Goal: Task Accomplishment & Management: Complete application form

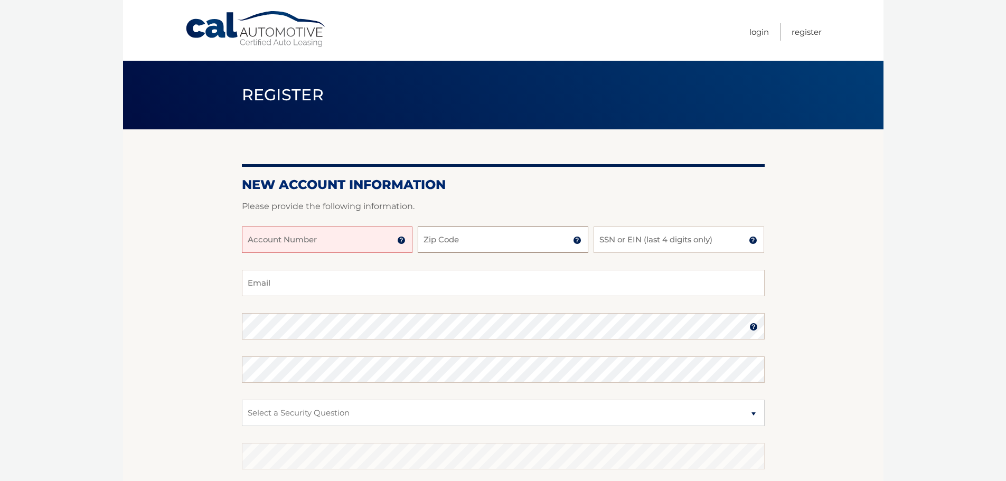
click at [455, 240] on input "Zip Code" at bounding box center [503, 239] width 171 height 26
type input "11735"
type input "rallgiercpa@gmail.com"
click at [621, 241] on input "SSN or EIN (last 4 digits only)" at bounding box center [678, 239] width 171 height 26
type input "1739"
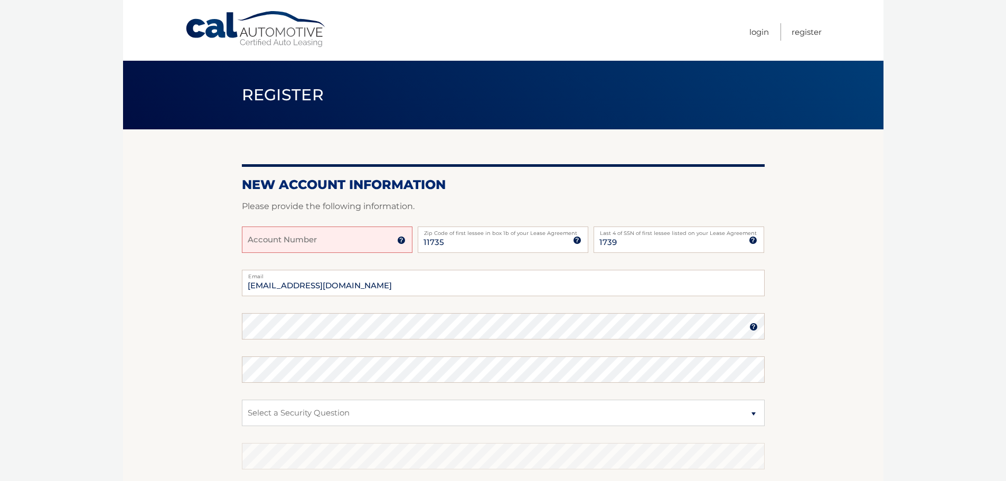
click at [314, 245] on input "Account Number" at bounding box center [327, 239] width 171 height 26
type input "44456026415"
click at [751, 413] on select "Select a Security Question What was the name of your elementary school? What is…" at bounding box center [503, 413] width 523 height 26
select select "2"
click at [242, 400] on select "Select a Security Question What was the name of your elementary school? What is…" at bounding box center [503, 413] width 523 height 26
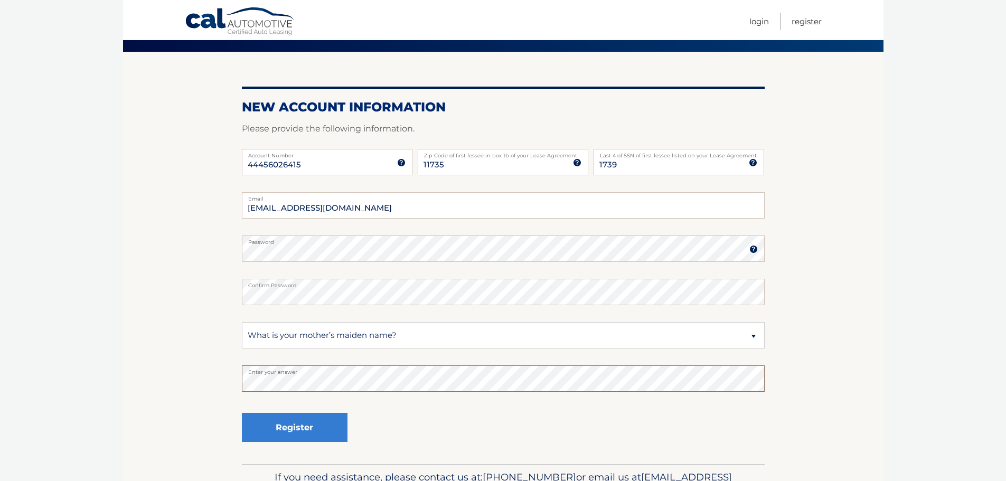
scroll to position [106, 0]
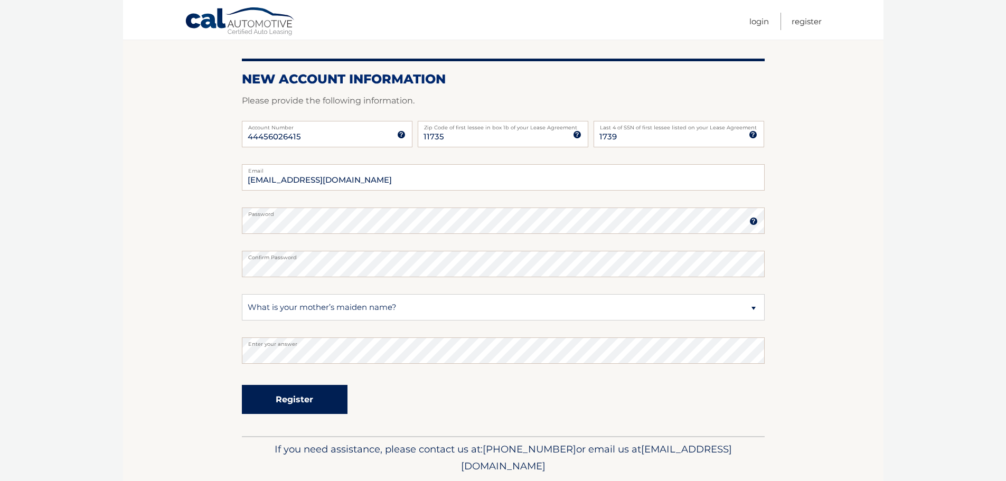
click at [315, 401] on button "Register" at bounding box center [295, 399] width 106 height 29
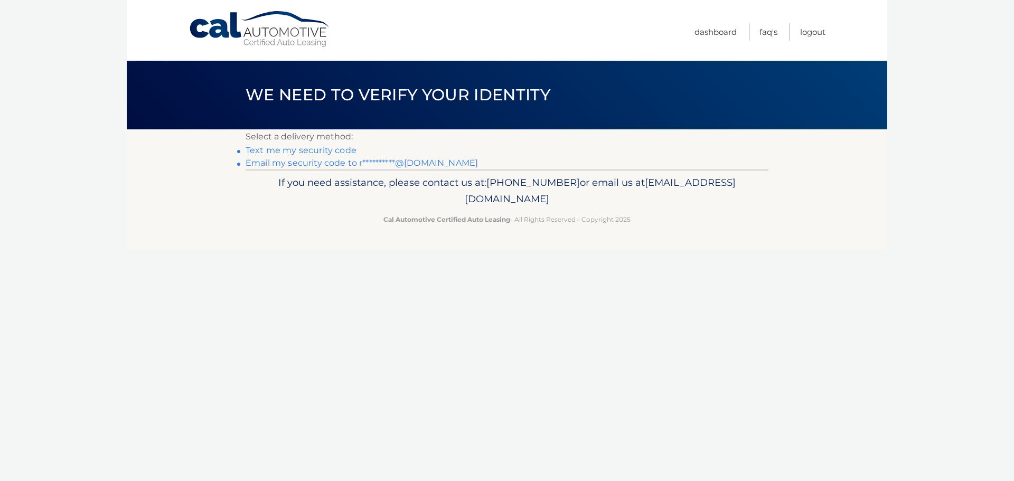
click at [294, 150] on link "Text me my security code" at bounding box center [300, 150] width 111 height 10
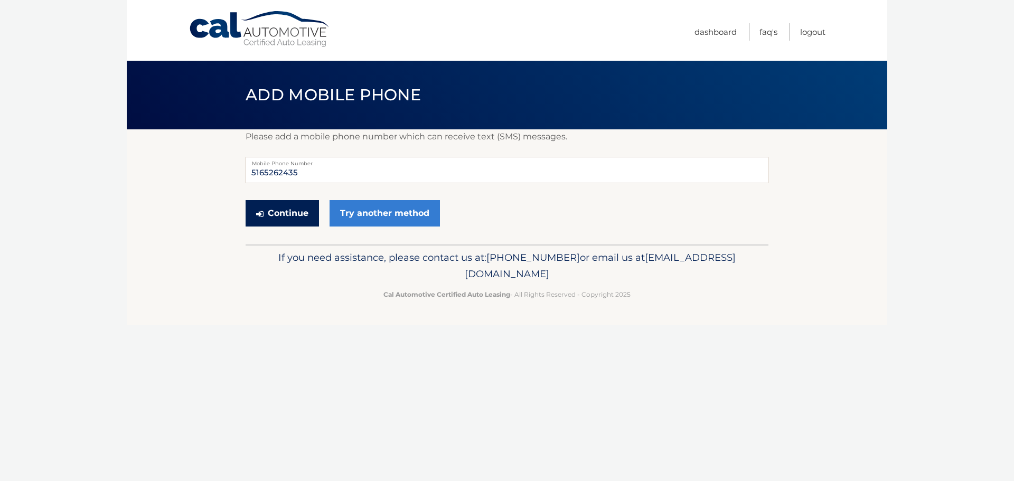
click at [279, 212] on button "Continue" at bounding box center [281, 213] width 73 height 26
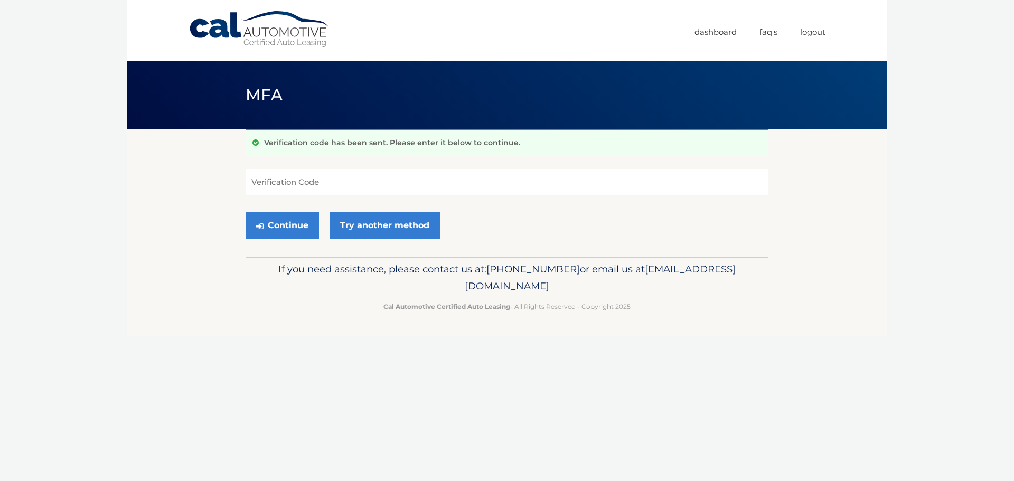
click at [291, 185] on input "Verification Code" at bounding box center [506, 182] width 523 height 26
type input "664575"
click at [286, 224] on button "Continue" at bounding box center [281, 225] width 73 height 26
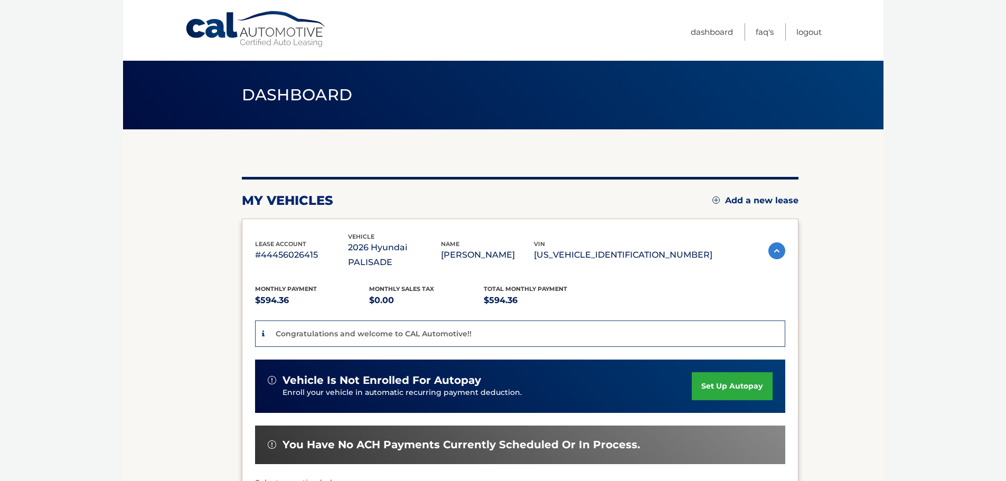
click at [725, 374] on link "set up autopay" at bounding box center [732, 386] width 80 height 28
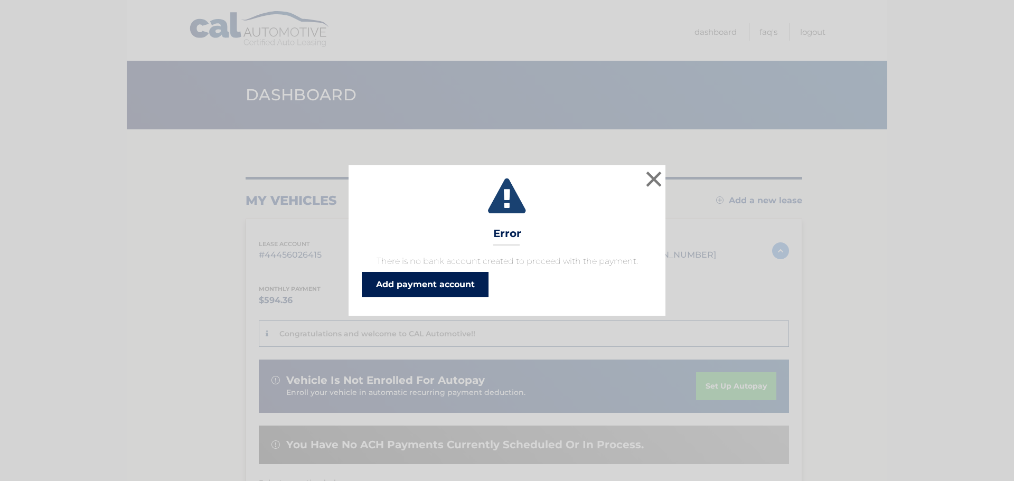
click at [416, 281] on link "Add payment account" at bounding box center [425, 284] width 127 height 25
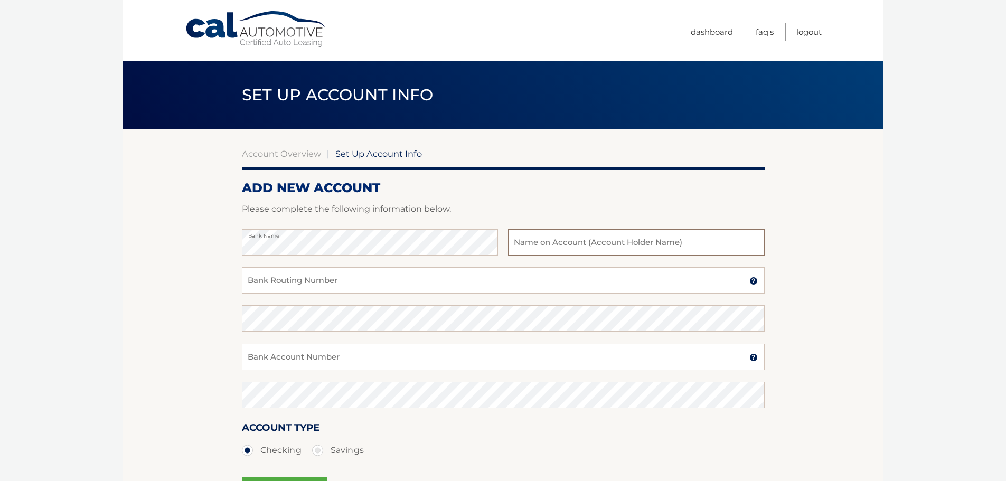
click at [568, 245] on input "text" at bounding box center [636, 242] width 256 height 26
type input "[PERSON_NAME]"
click at [313, 280] on input "Bank Routing Number" at bounding box center [503, 280] width 523 height 26
type input "221473652"
click at [258, 355] on input "Bank Account Number" at bounding box center [503, 357] width 523 height 26
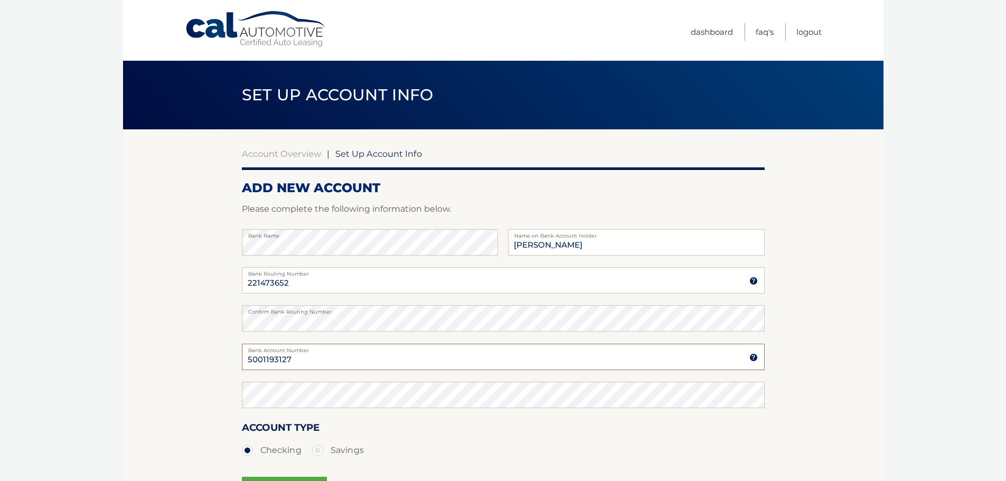
type input "5001193127"
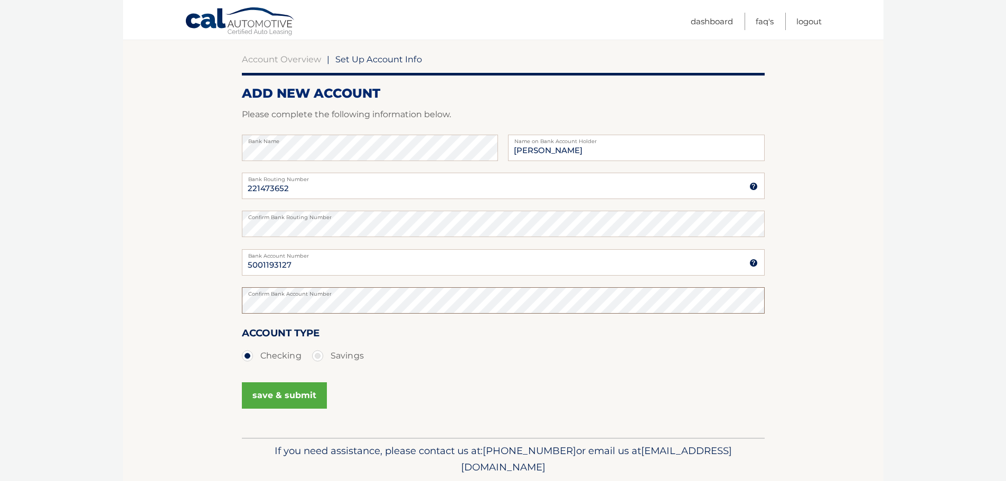
scroll to position [106, 0]
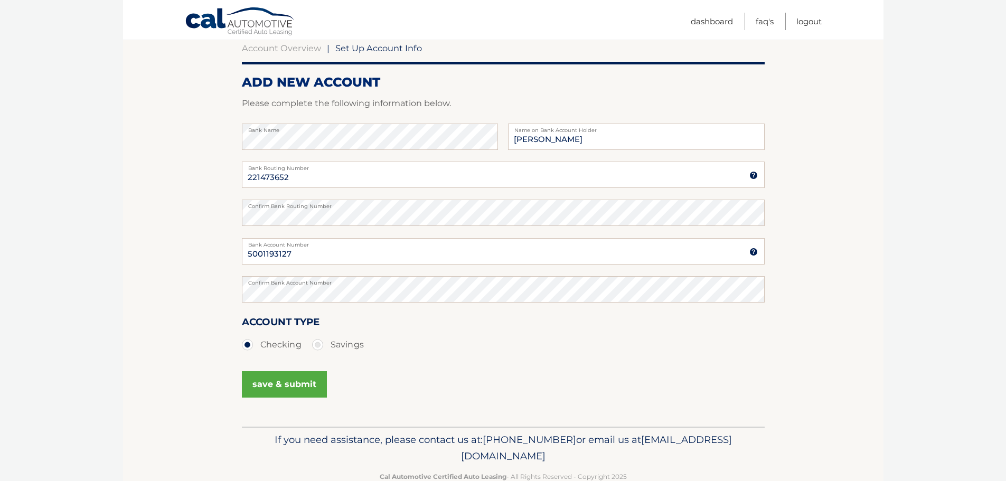
click at [316, 344] on label "Savings" at bounding box center [338, 344] width 52 height 21
click at [316, 344] on input "Savings" at bounding box center [321, 342] width 11 height 17
radio input "true"
click at [279, 383] on button "save & submit" at bounding box center [284, 384] width 85 height 26
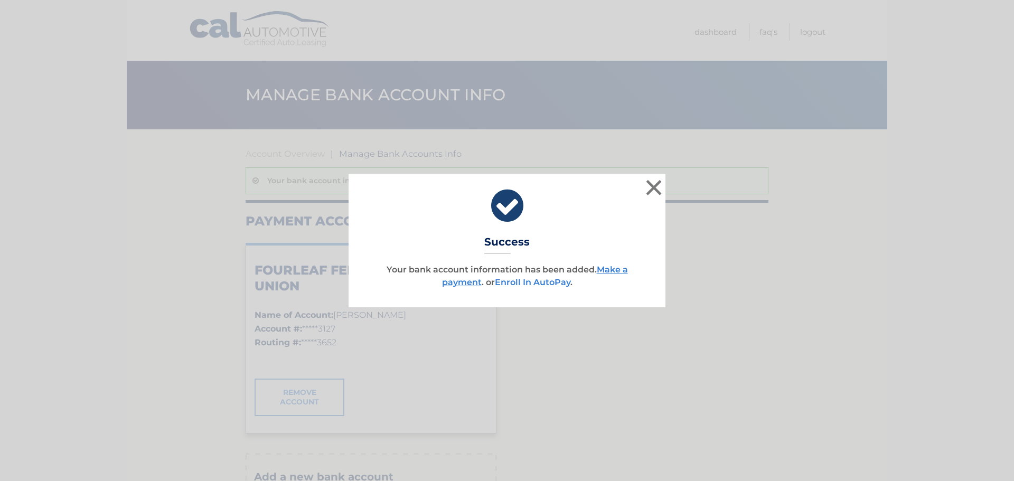
click at [532, 282] on link "Enroll In AutoPay" at bounding box center [532, 282] width 75 height 10
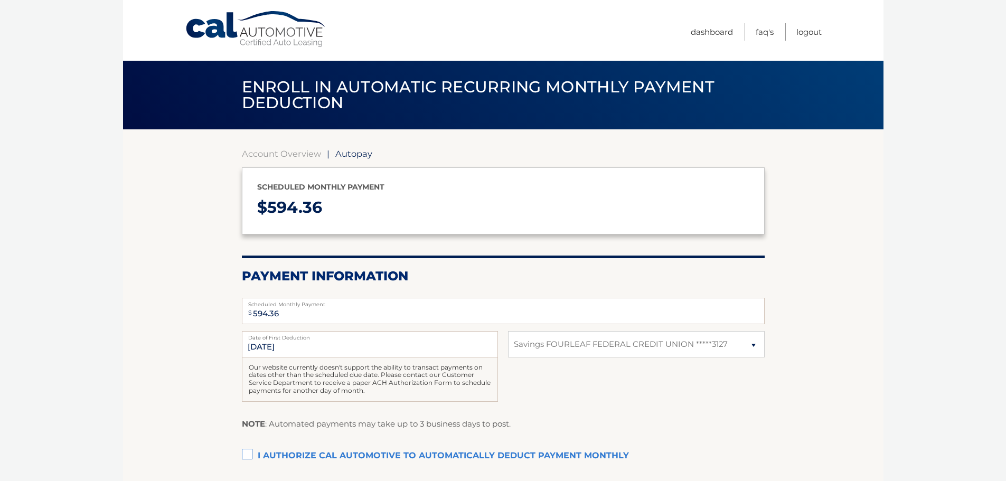
select select "MWUwZTcxYjItNGE0OS00ZDJiLWFjZTktYmQwODgyOGZhMWUy"
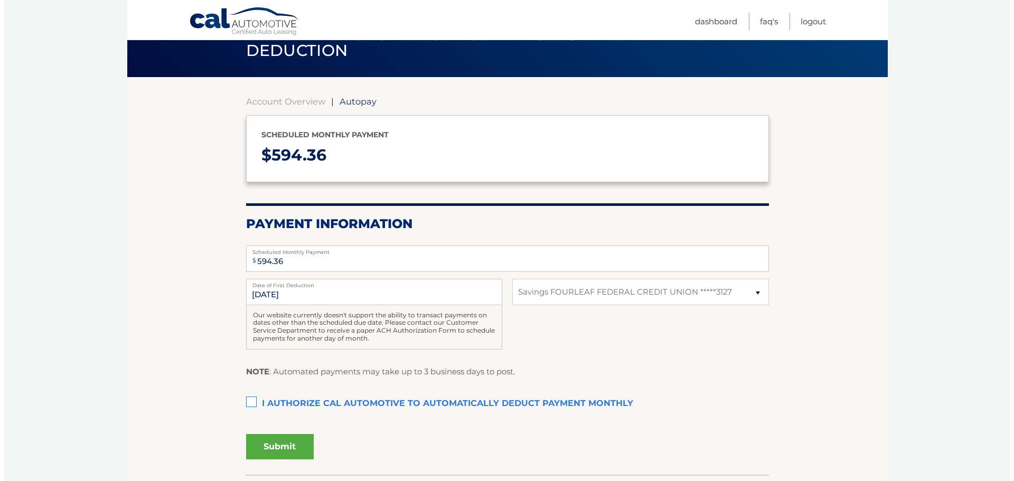
scroll to position [53, 0]
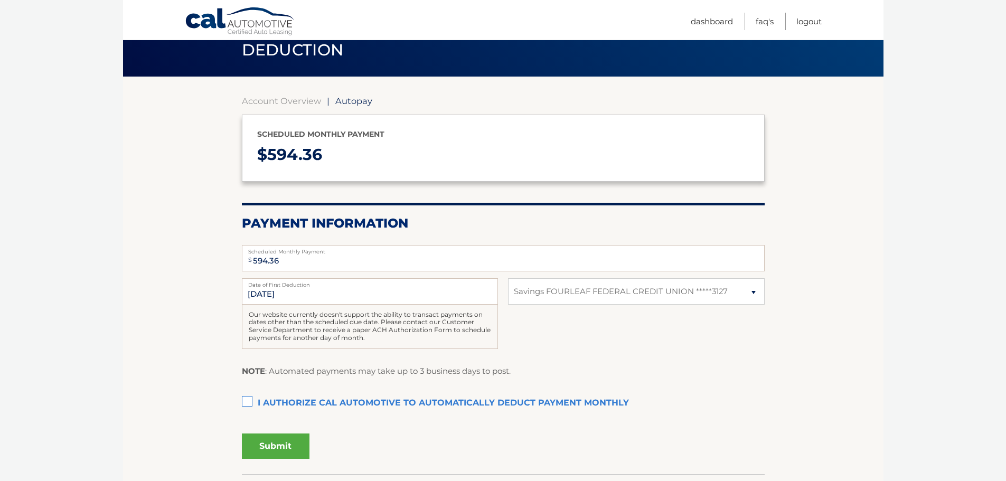
click at [248, 403] on label "I authorize cal automotive to automatically deduct payment monthly This checkbo…" at bounding box center [503, 403] width 523 height 21
click at [0, 0] on input "I authorize cal automotive to automatically deduct payment monthly This checkbo…" at bounding box center [0, 0] width 0 height 0
click at [267, 448] on button "Submit" at bounding box center [276, 445] width 68 height 25
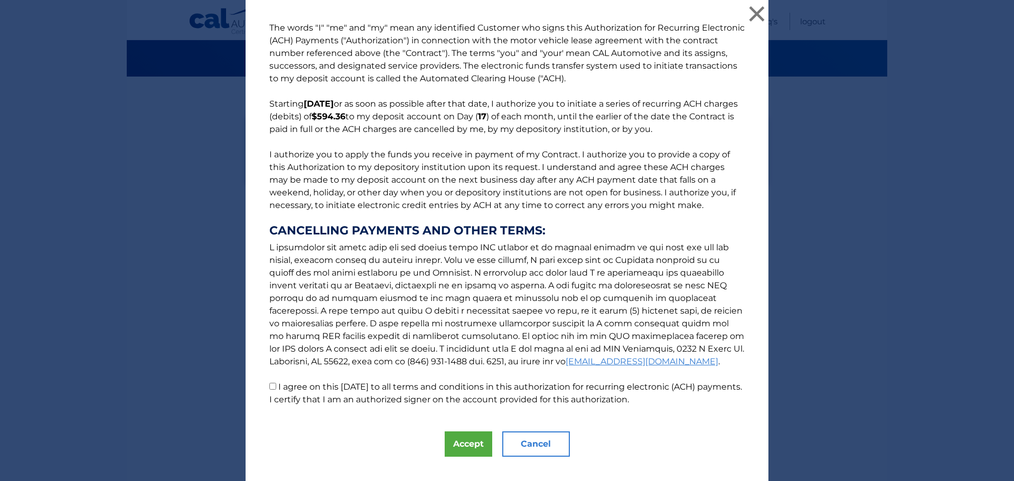
click at [271, 385] on input "I agree on this 10/12/2025 to all terms and conditions in this authorization fo…" at bounding box center [272, 386] width 7 height 7
checkbox input "true"
click at [458, 445] on button "Accept" at bounding box center [469, 443] width 48 height 25
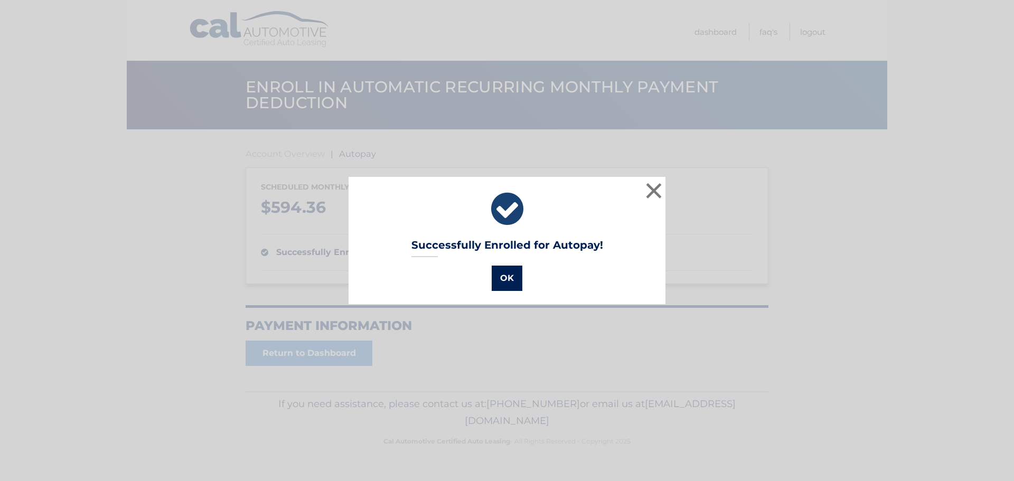
click at [503, 279] on button "OK" at bounding box center [506, 278] width 31 height 25
